Goal: Obtain resource: Download file/media

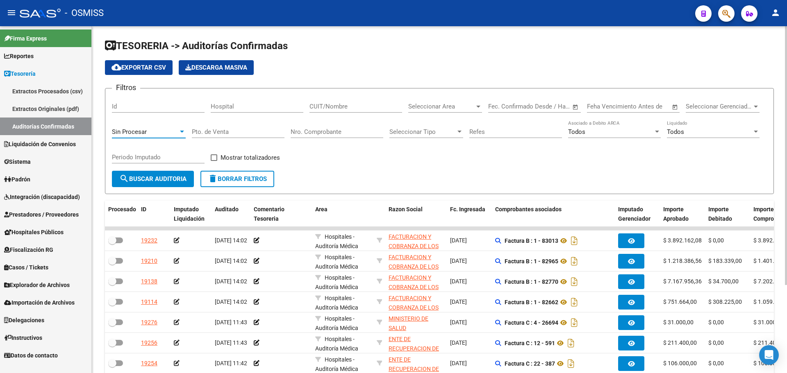
click at [159, 132] on div "Sin Procesar" at bounding box center [145, 131] width 66 height 7
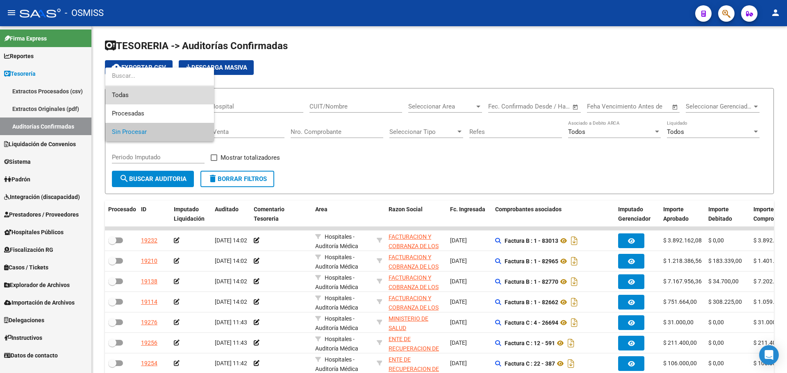
click at [152, 96] on span "Todas" at bounding box center [159, 95] width 95 height 18
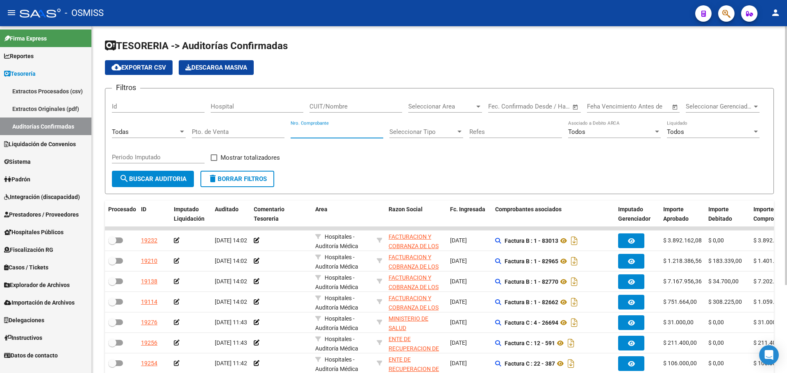
click at [321, 132] on input "Nro. Comprobante" at bounding box center [336, 131] width 93 height 7
type input "4386"
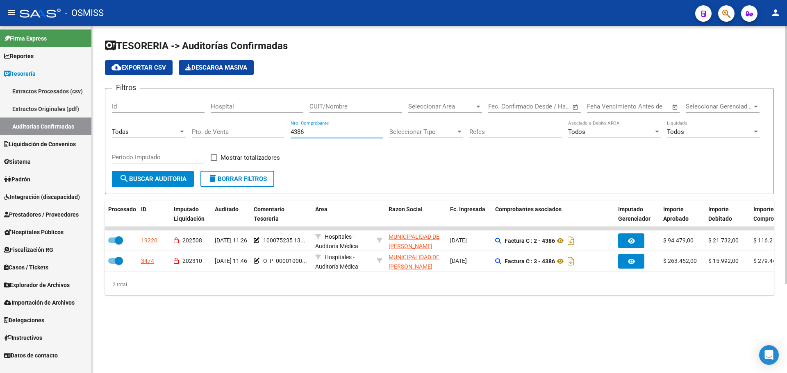
checkbox input "true"
type input "4386"
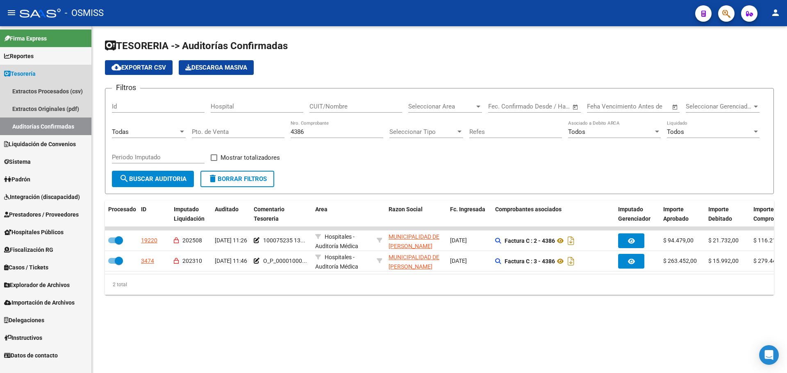
click at [46, 75] on link "Tesorería" at bounding box center [45, 74] width 91 height 18
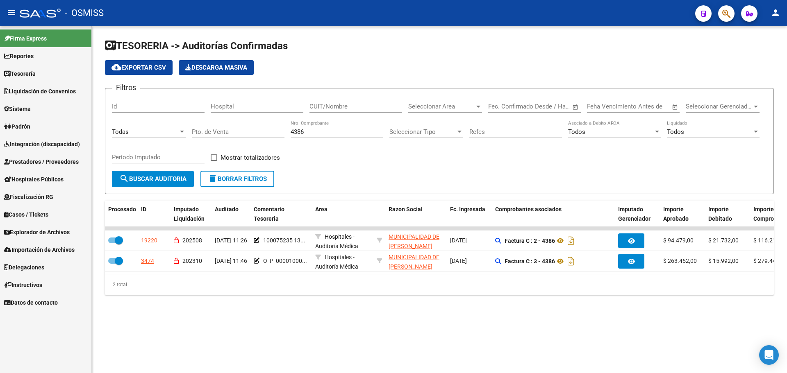
click at [45, 54] on link "Reportes" at bounding box center [45, 56] width 91 height 18
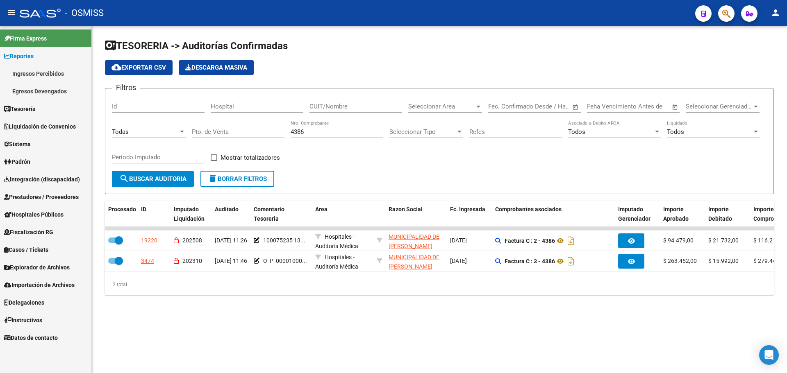
click at [44, 88] on link "Egresos Devengados" at bounding box center [45, 91] width 91 height 18
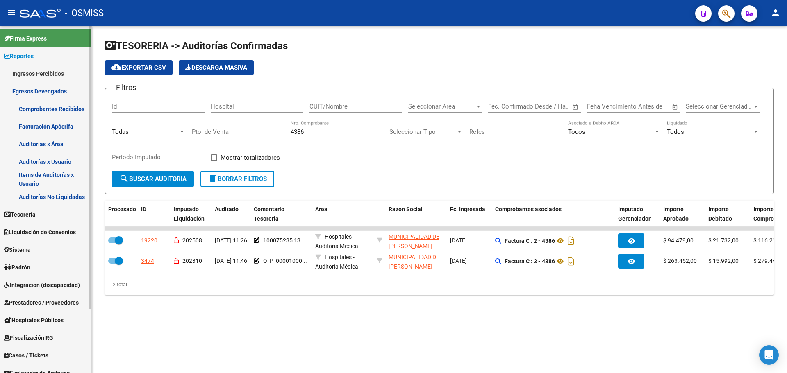
click at [56, 197] on link "Auditorías No Liquidadas" at bounding box center [45, 197] width 91 height 18
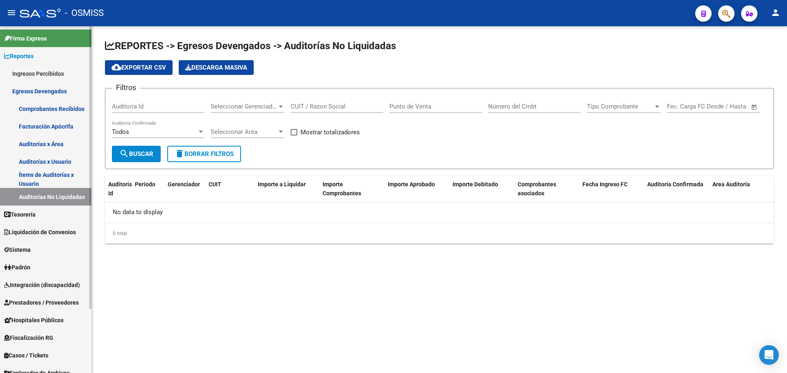
checkbox input "true"
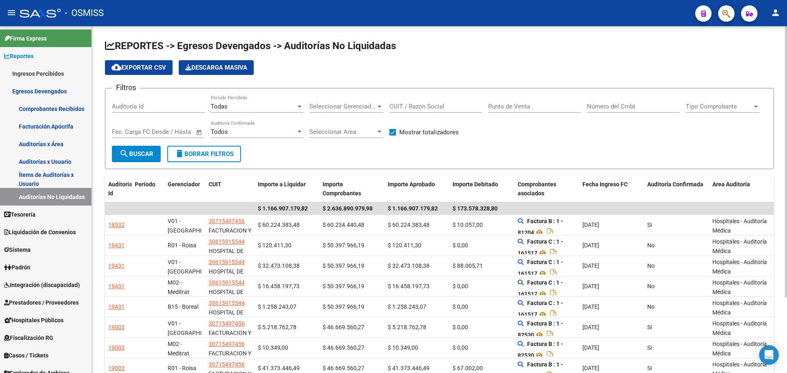
click at [277, 103] on div "Todas" at bounding box center [253, 106] width 85 height 7
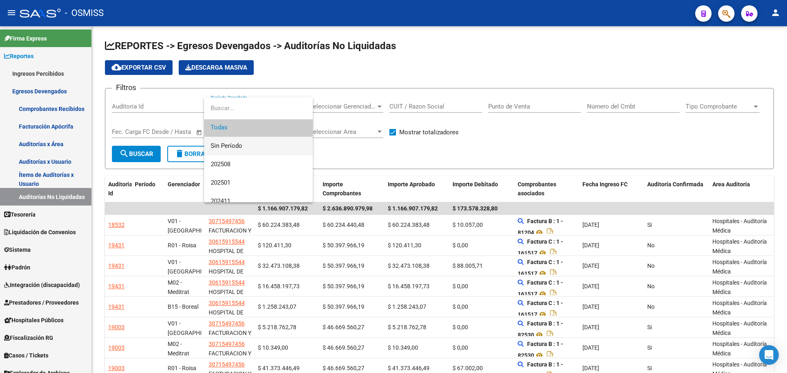
click at [275, 141] on span "Sin Período" at bounding box center [258, 146] width 95 height 18
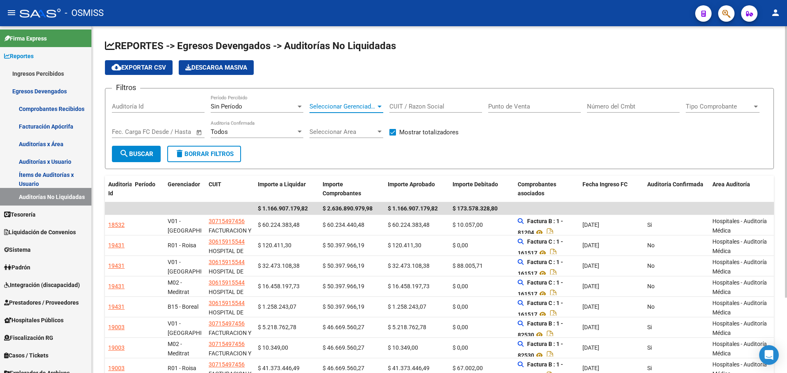
click at [358, 109] on span "Seleccionar Gerenciador" at bounding box center [342, 106] width 66 height 7
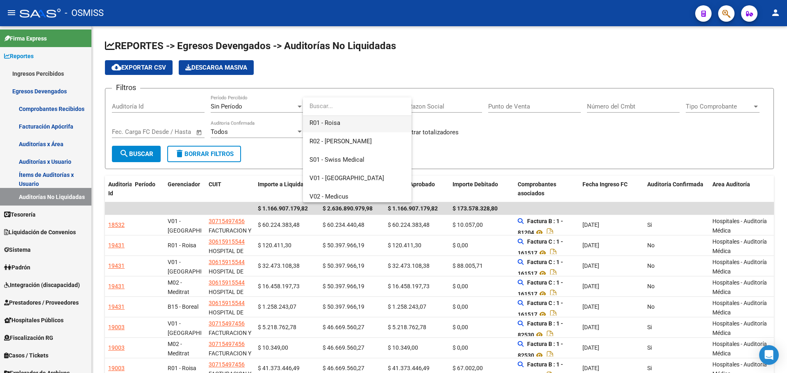
click at [347, 120] on span "R01 - Roisa" at bounding box center [356, 123] width 95 height 18
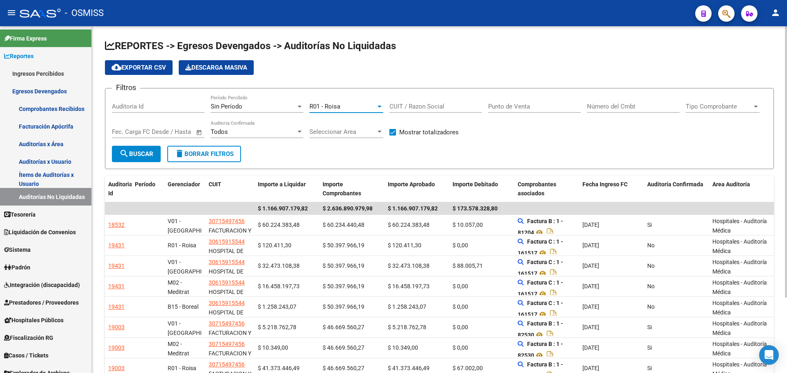
scroll to position [203, 0]
click at [589, 154] on form "Filtros Auditoría Id Sin Período Período Percibido R01 - Roisa Seleccionar Gere…" at bounding box center [439, 128] width 669 height 81
click at [150, 154] on span "search Buscar" at bounding box center [136, 153] width 34 height 7
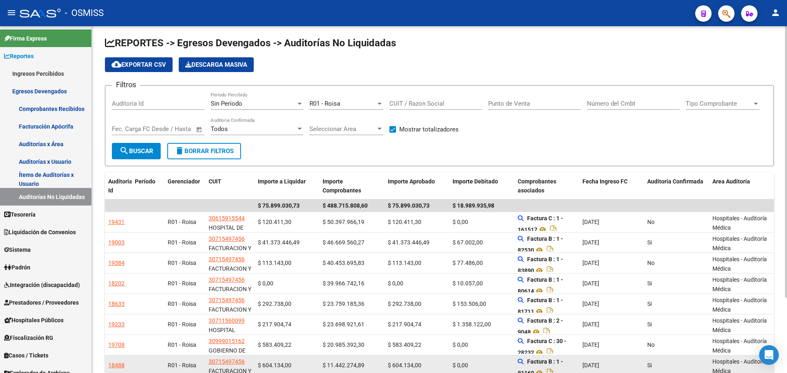
scroll to position [0, 0]
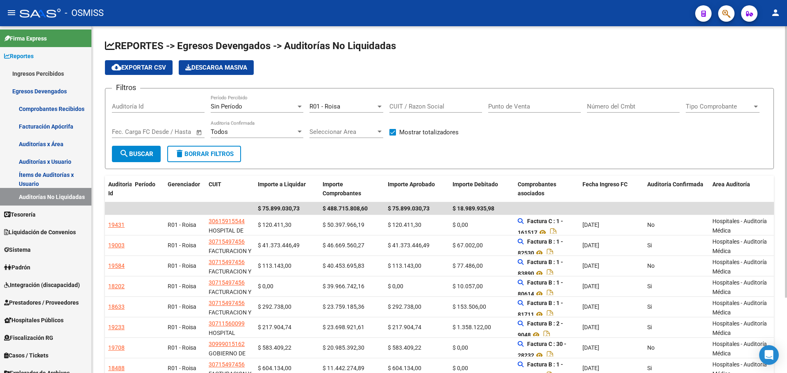
click at [144, 61] on button "cloud_download Exportar CSV" at bounding box center [139, 67] width 68 height 15
